Goal: Task Accomplishment & Management: Manage account settings

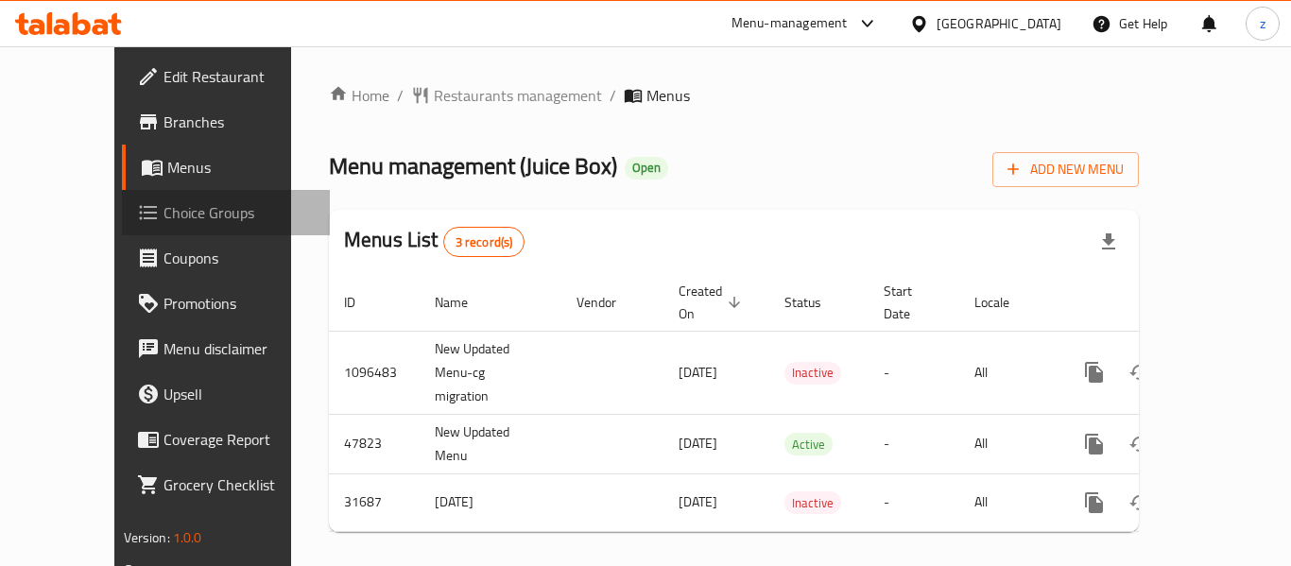
click at [163, 217] on span "Choice Groups" at bounding box center [238, 212] width 151 height 23
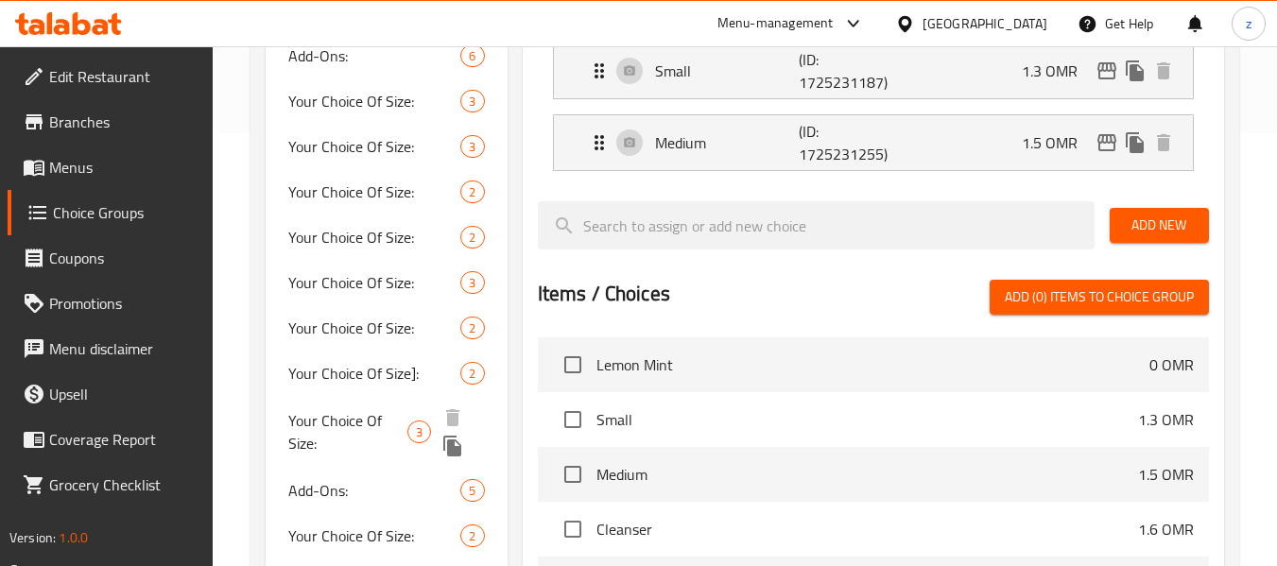
scroll to position [55, 0]
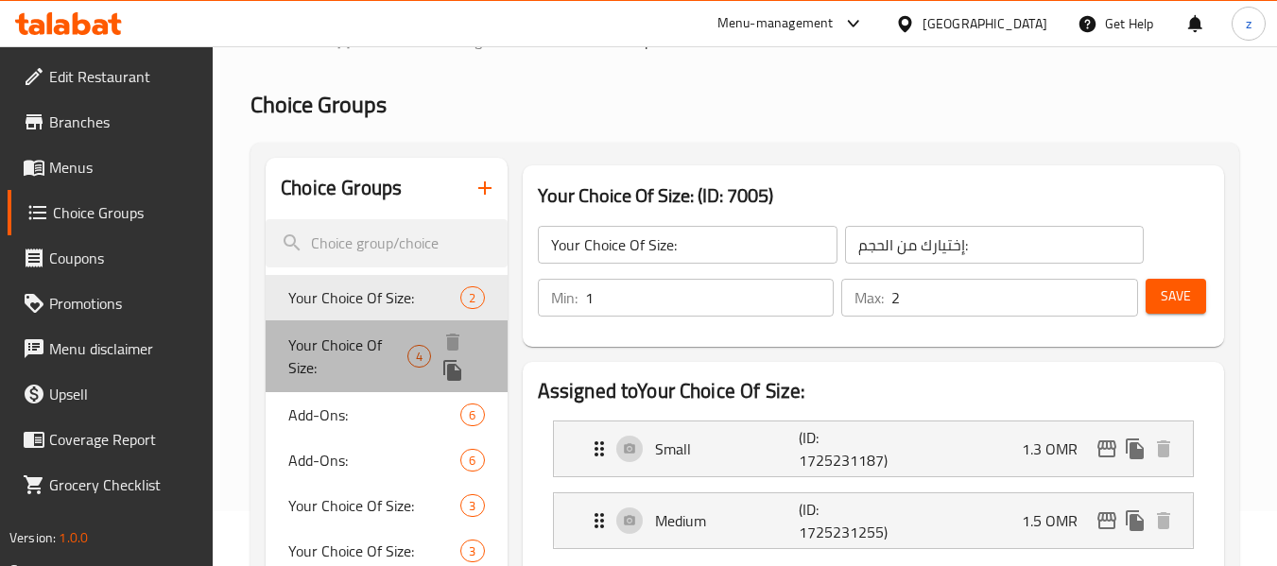
click at [373, 338] on span "Your Choice Of Size:" at bounding box center [347, 356] width 119 height 45
type input "3"
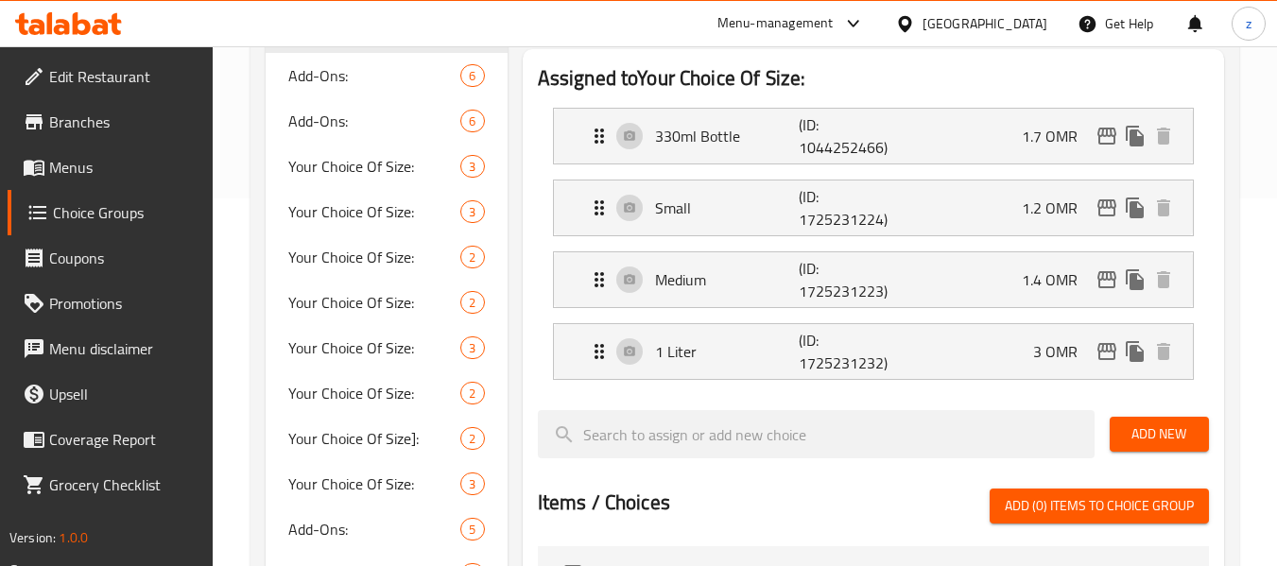
scroll to position [433, 0]
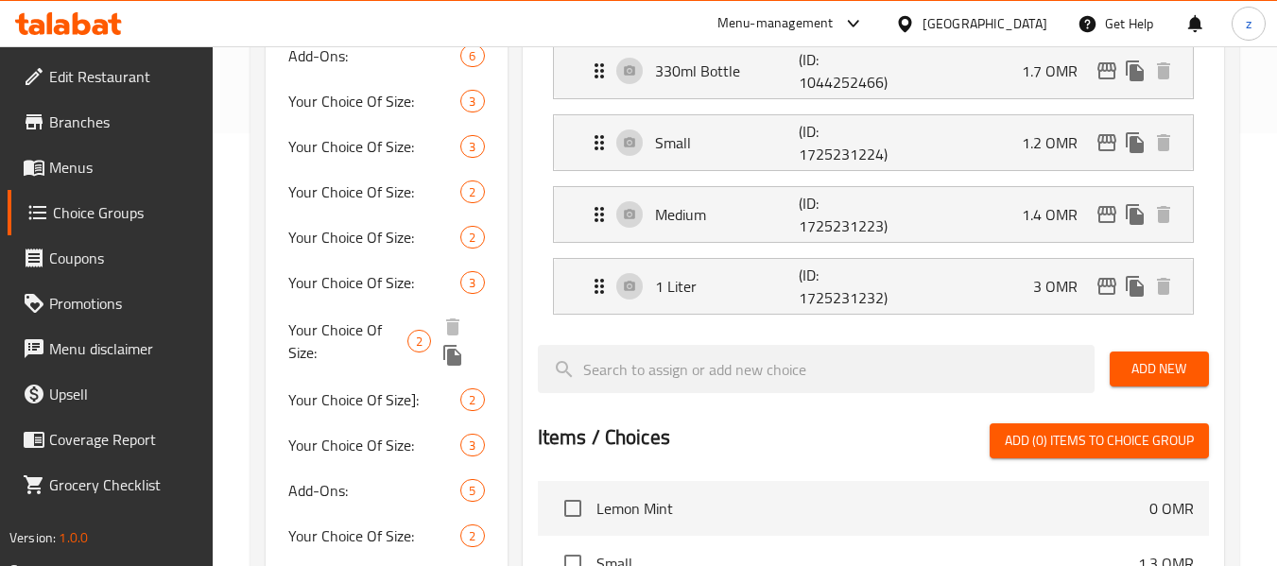
click at [344, 307] on div "Your Choice Of Size: 2" at bounding box center [386, 341] width 241 height 72
type input "اختيارك من الحجم:"
type input "1"
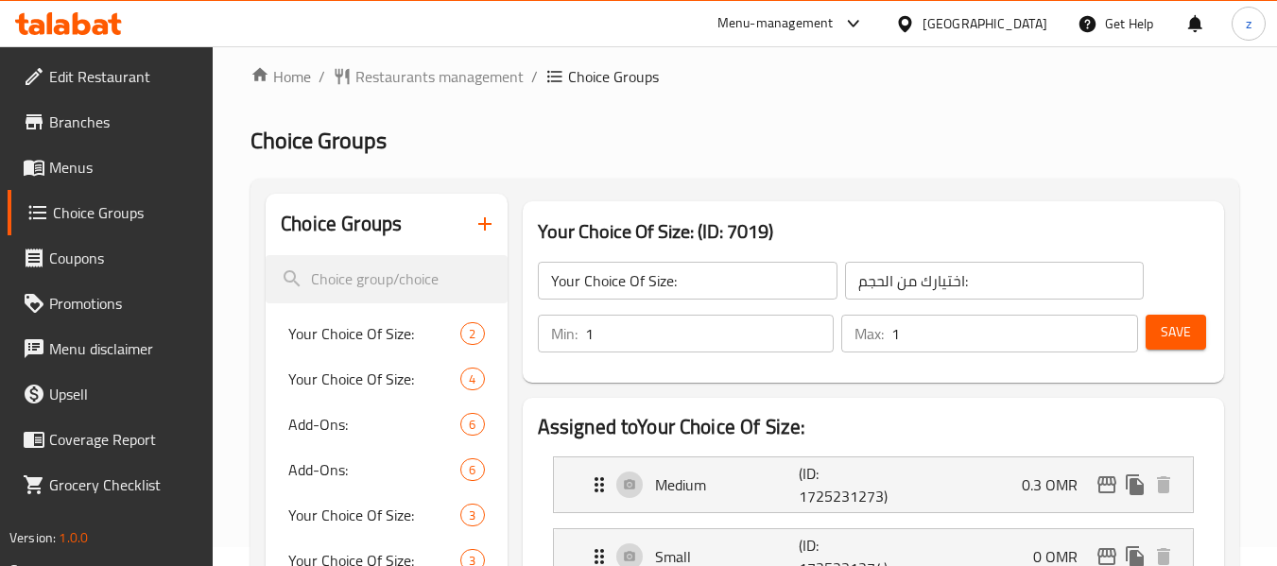
scroll to position [0, 0]
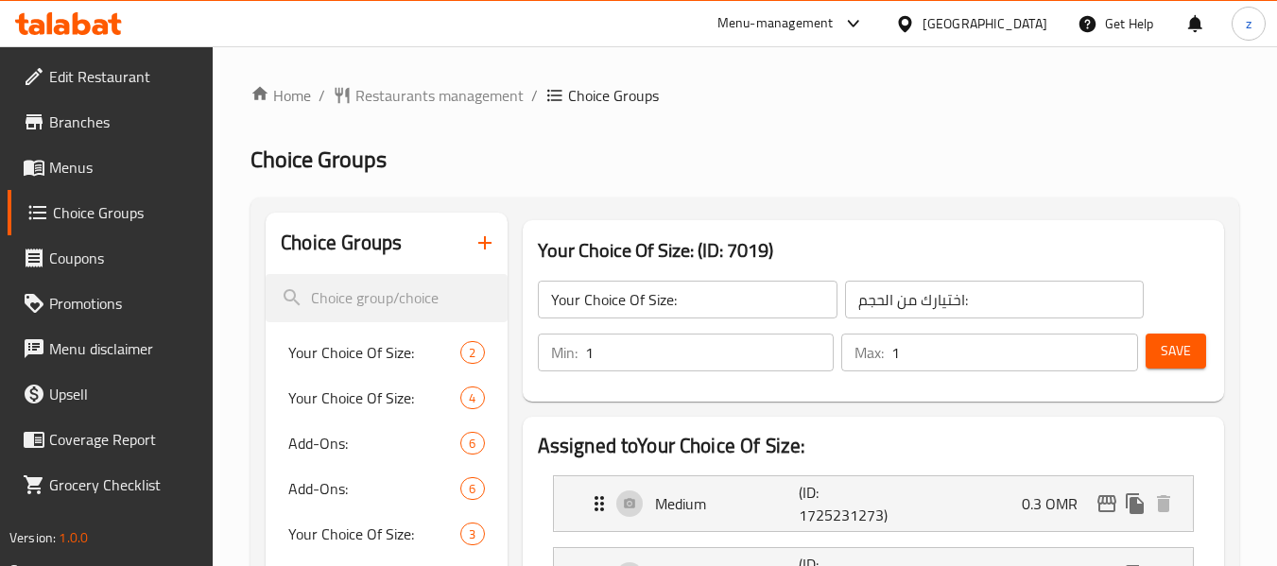
click at [406, 164] on h2 "Choice Groups" at bounding box center [744, 160] width 988 height 30
click at [397, 98] on span "Restaurants management" at bounding box center [439, 95] width 168 height 23
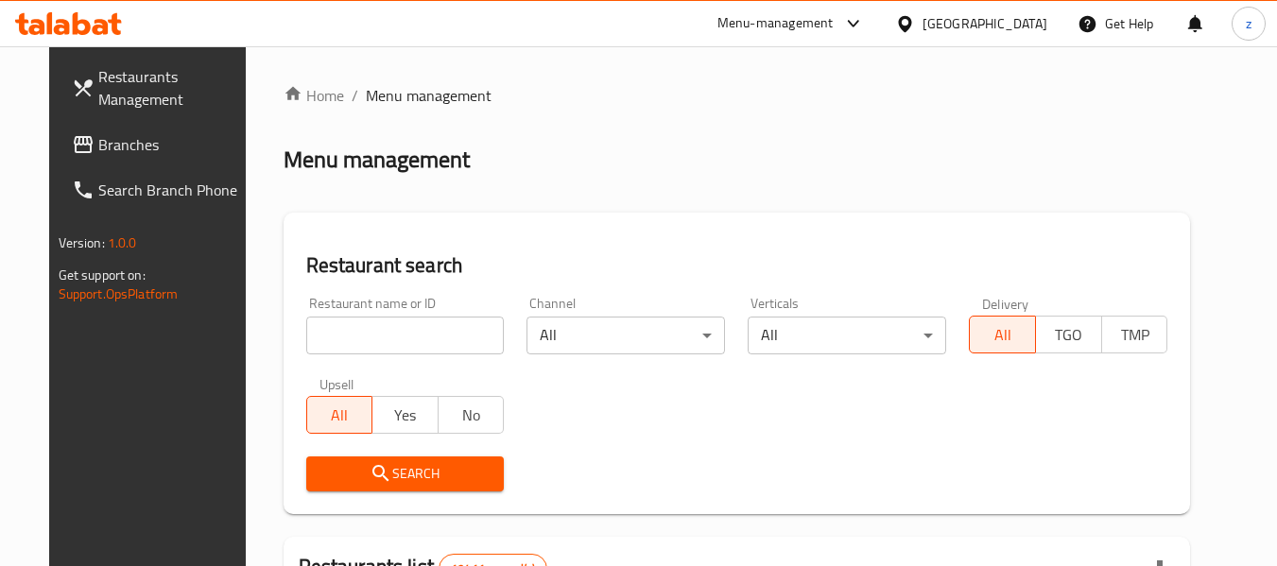
click at [371, 353] on input "search" at bounding box center [405, 336] width 198 height 38
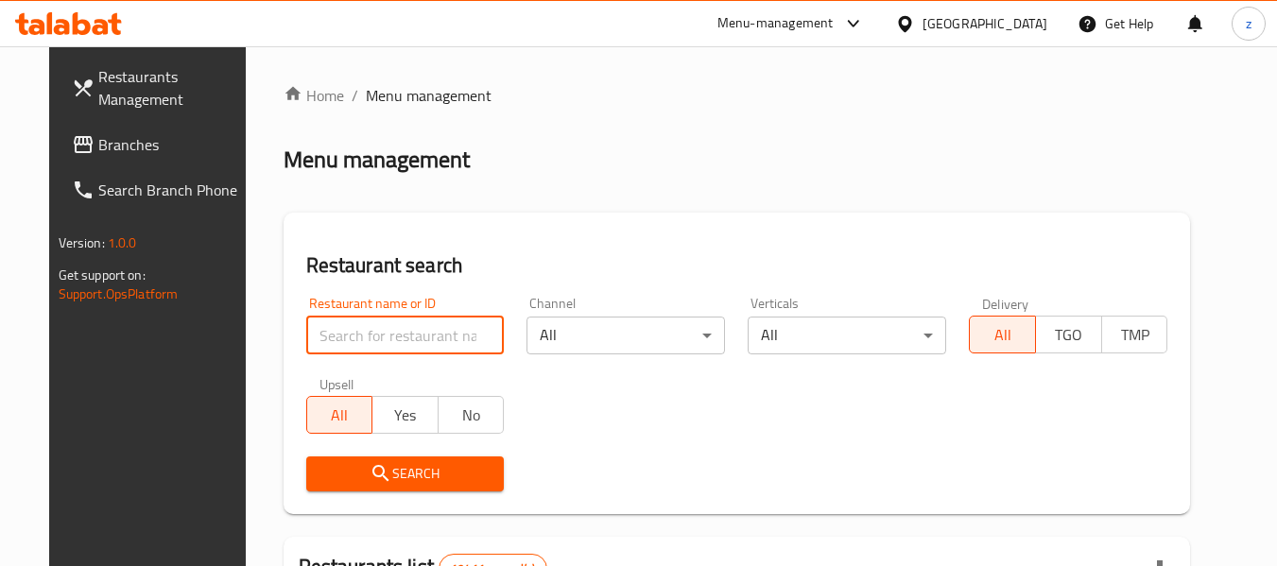
paste input "775226"
type input "775226"
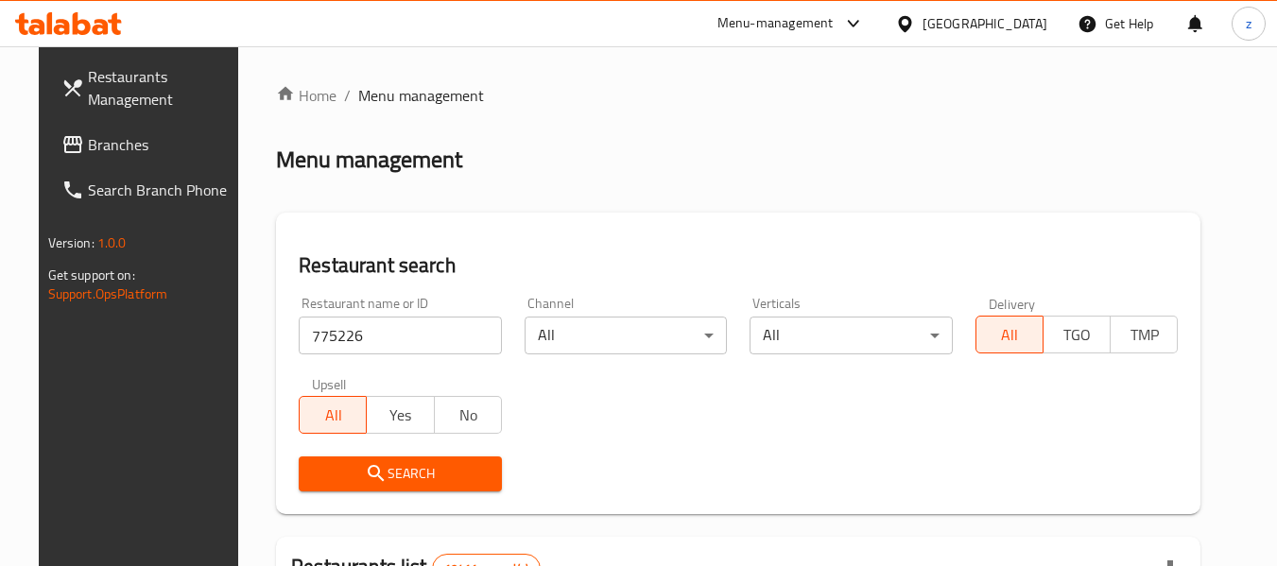
click at [922, 29] on div at bounding box center [908, 23] width 27 height 21
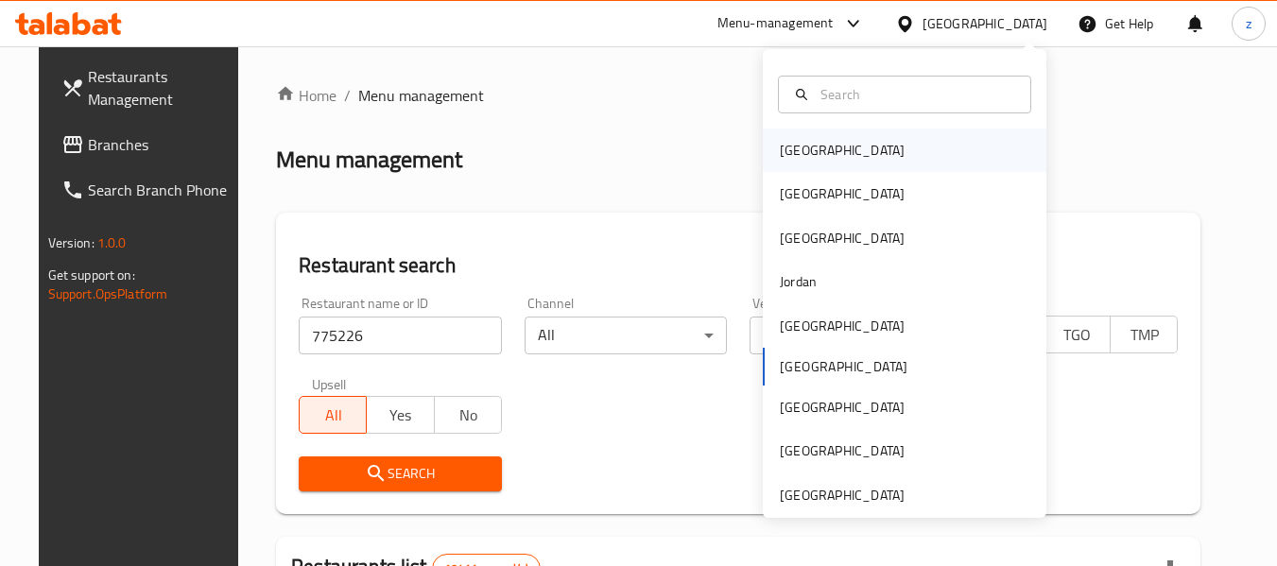
click at [909, 149] on div "[GEOGRAPHIC_DATA]" at bounding box center [904, 150] width 283 height 43
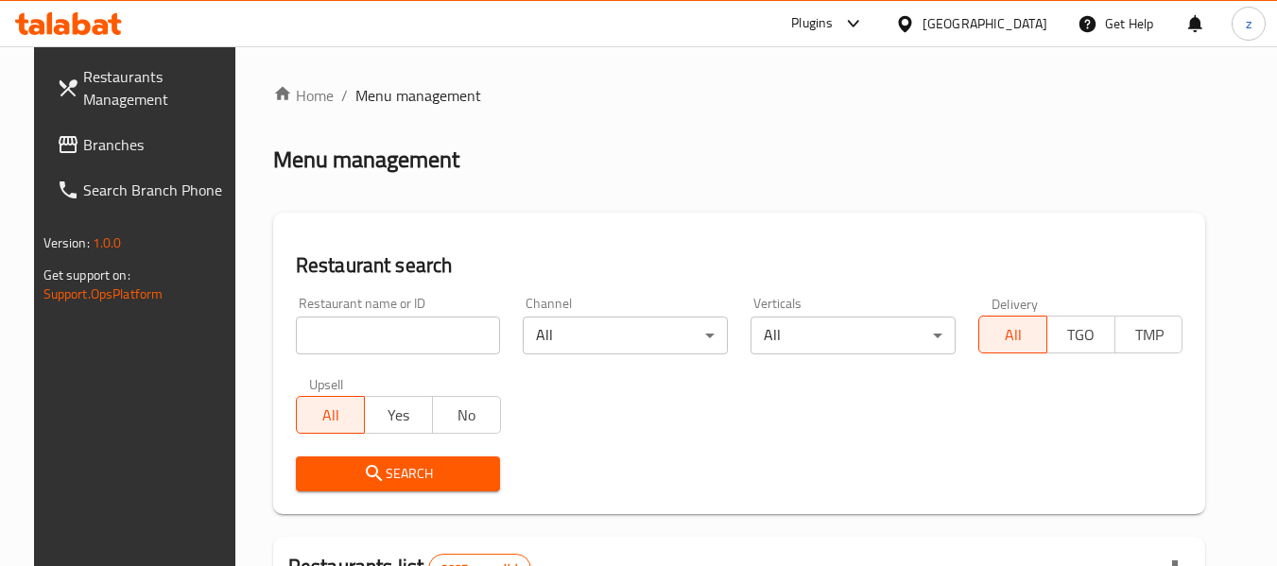
click at [177, 146] on span "Branches" at bounding box center [157, 144] width 149 height 23
